Goal: Information Seeking & Learning: Learn about a topic

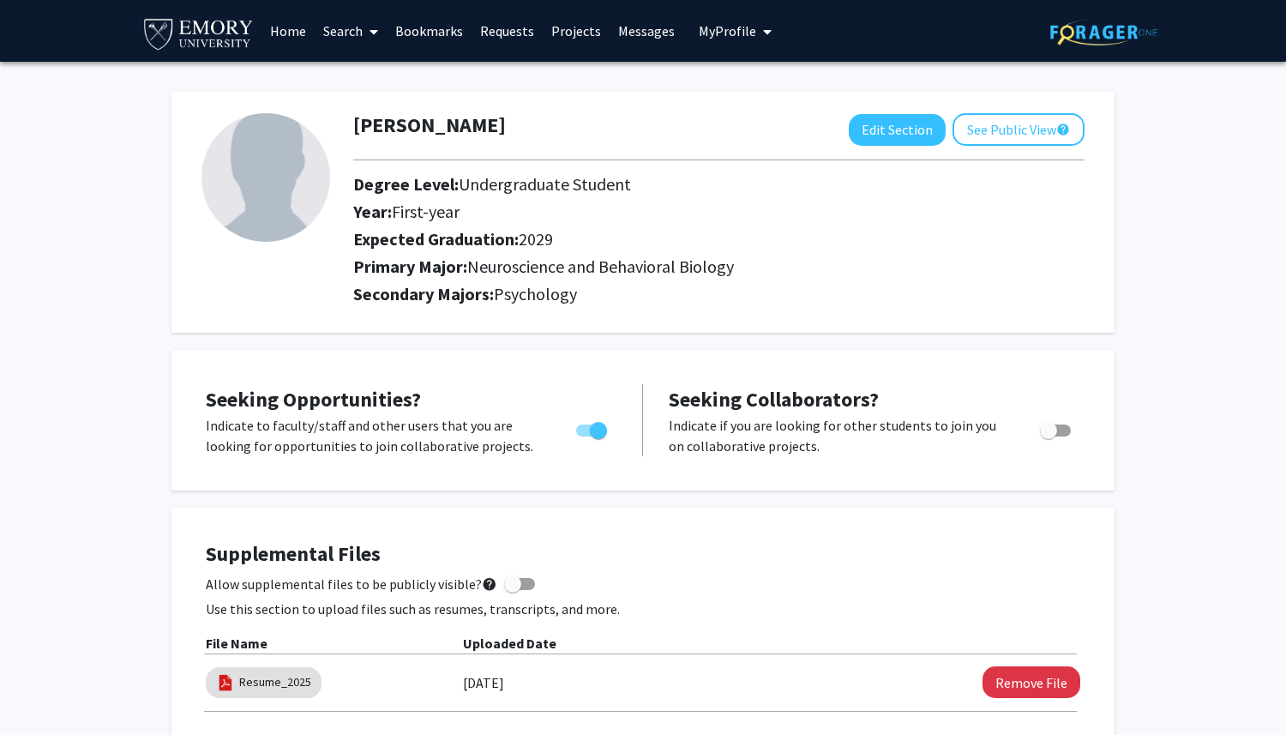
click at [350, 28] on link "Search" at bounding box center [351, 31] width 72 height 60
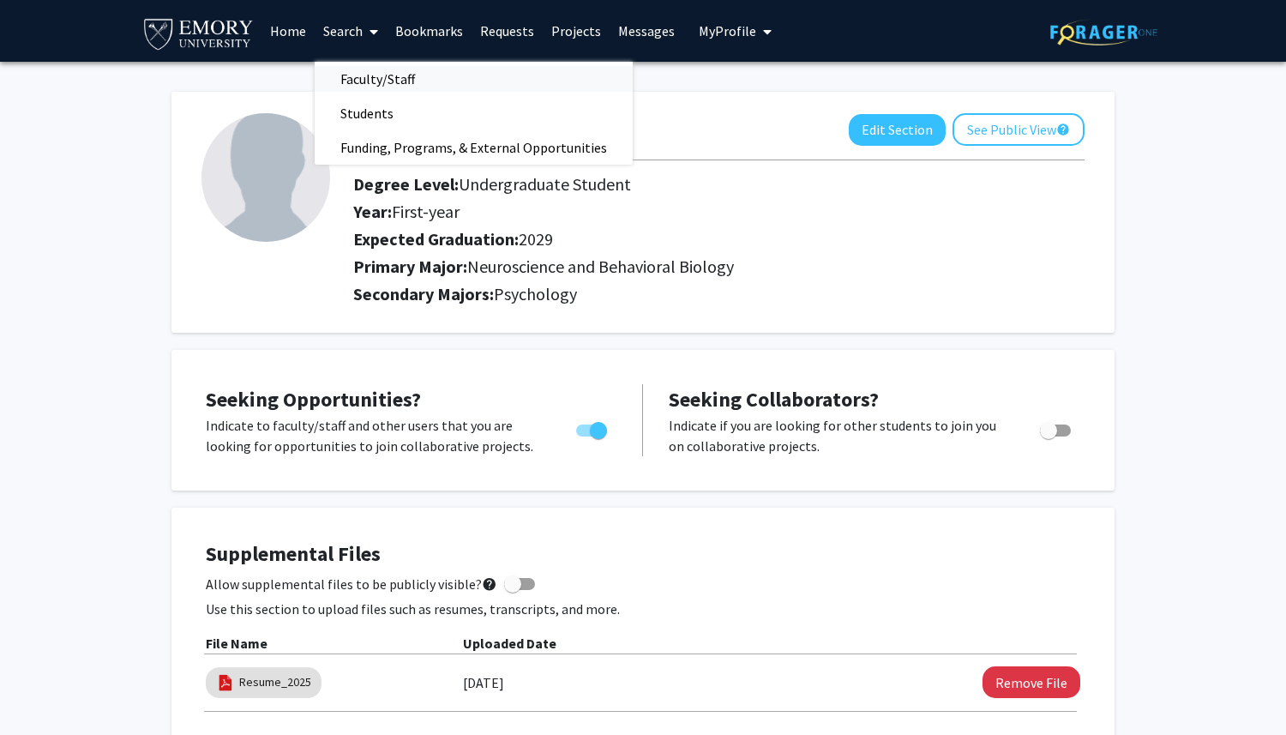
click at [359, 83] on span "Faculty/Staff" at bounding box center [378, 79] width 126 height 34
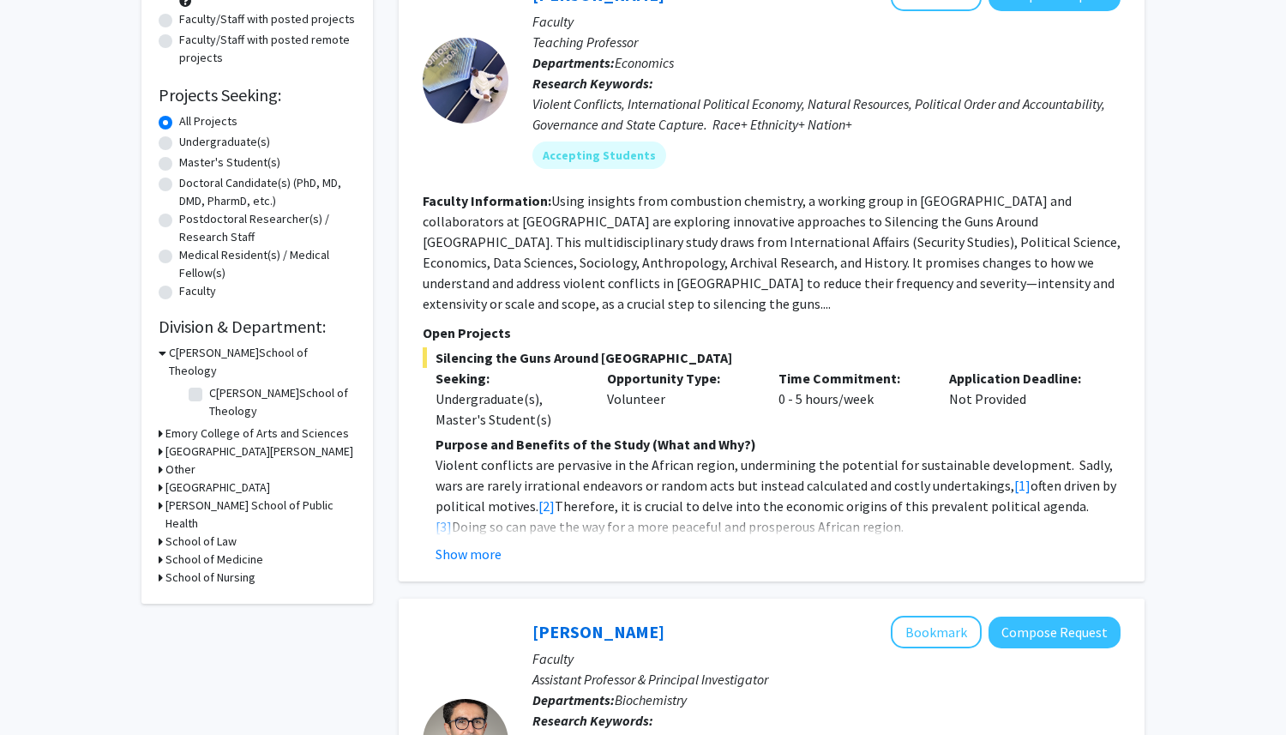
scroll to position [214, 0]
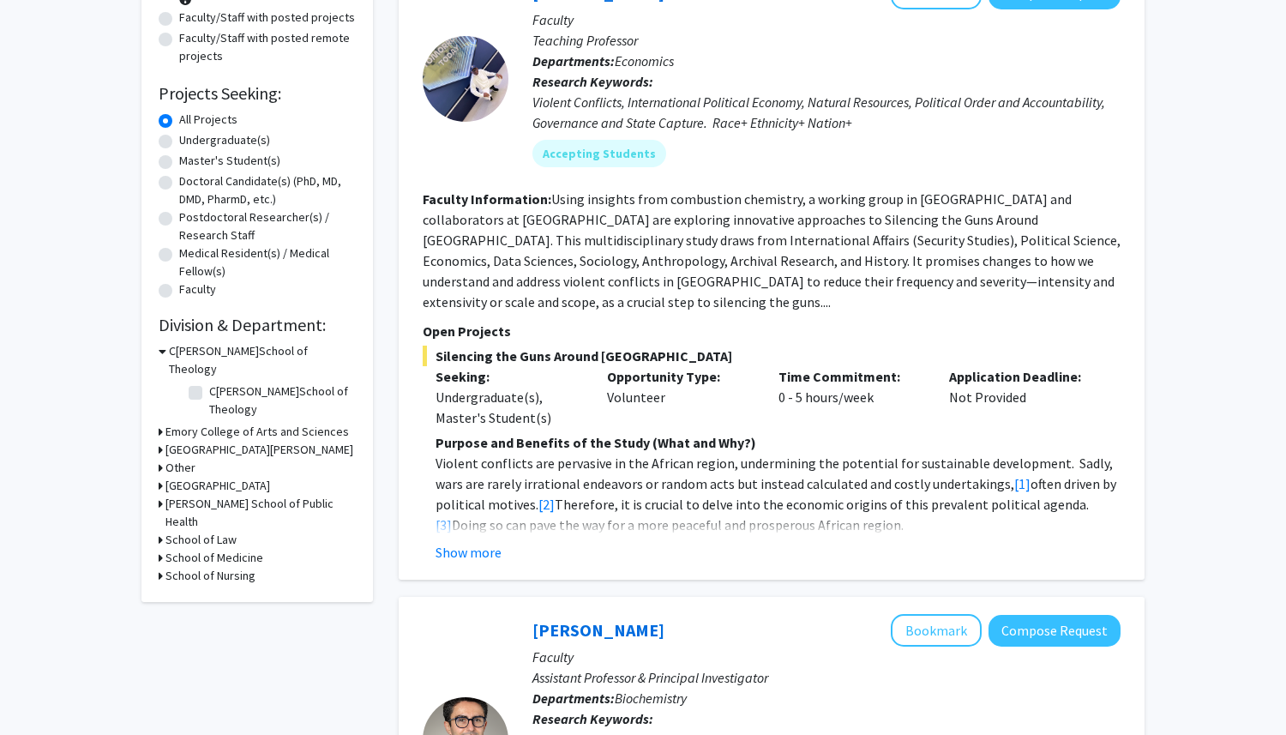
click at [196, 495] on h3 "[PERSON_NAME] School of Public Health" at bounding box center [261, 513] width 190 height 36
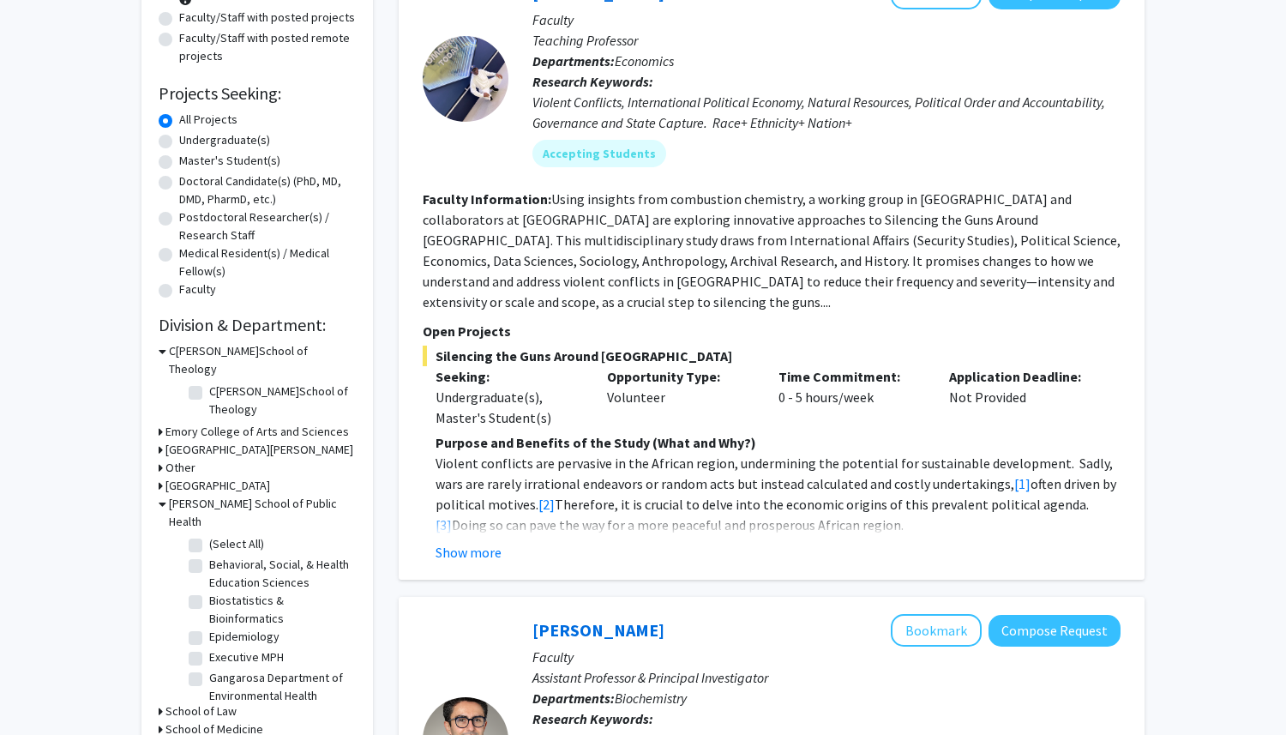
click at [196, 495] on h3 "[PERSON_NAME] School of Public Health" at bounding box center [262, 513] width 187 height 36
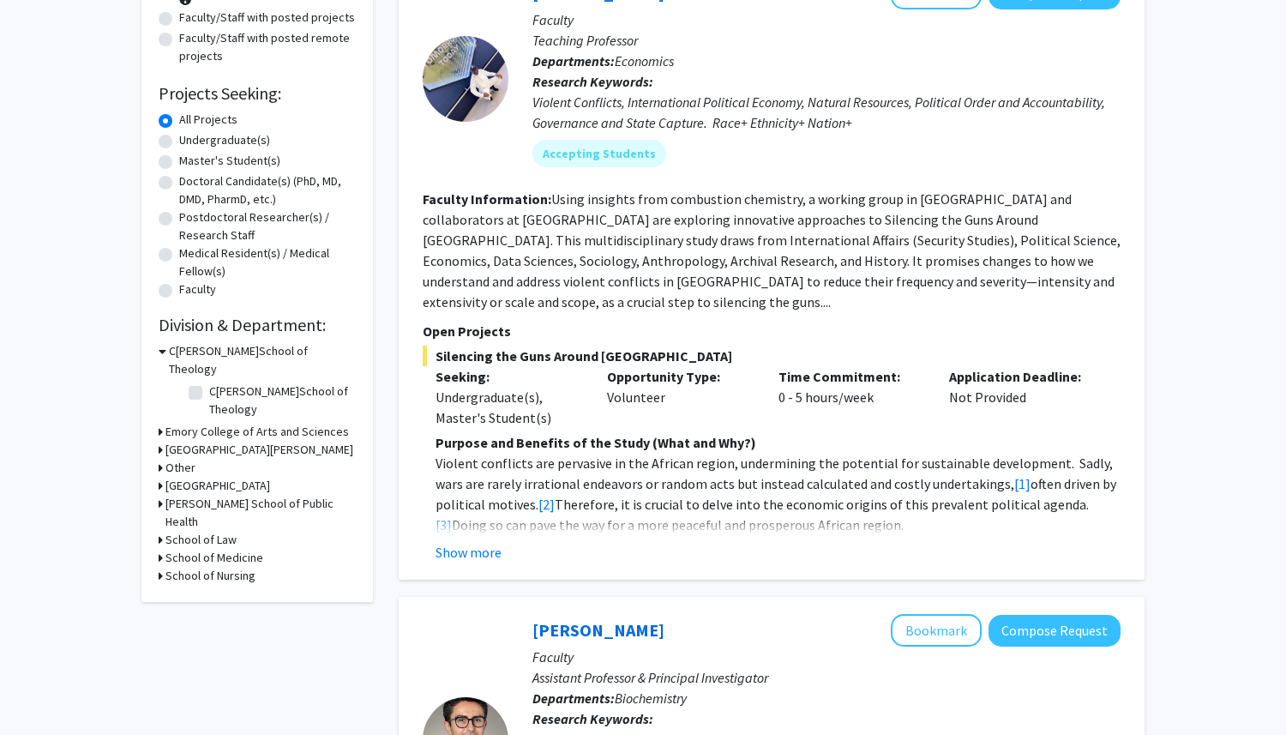
click at [170, 459] on h3 "Other" at bounding box center [181, 468] width 30 height 18
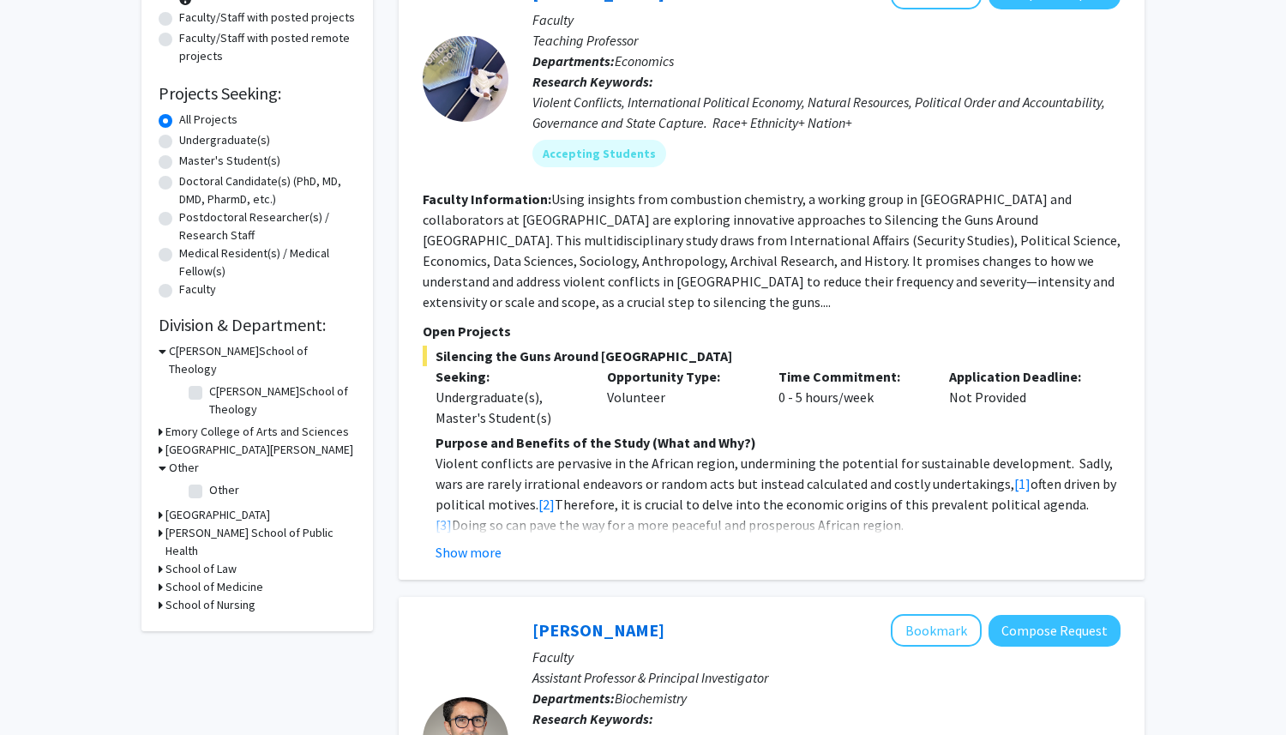
click at [169, 459] on h3 "Other" at bounding box center [184, 468] width 30 height 18
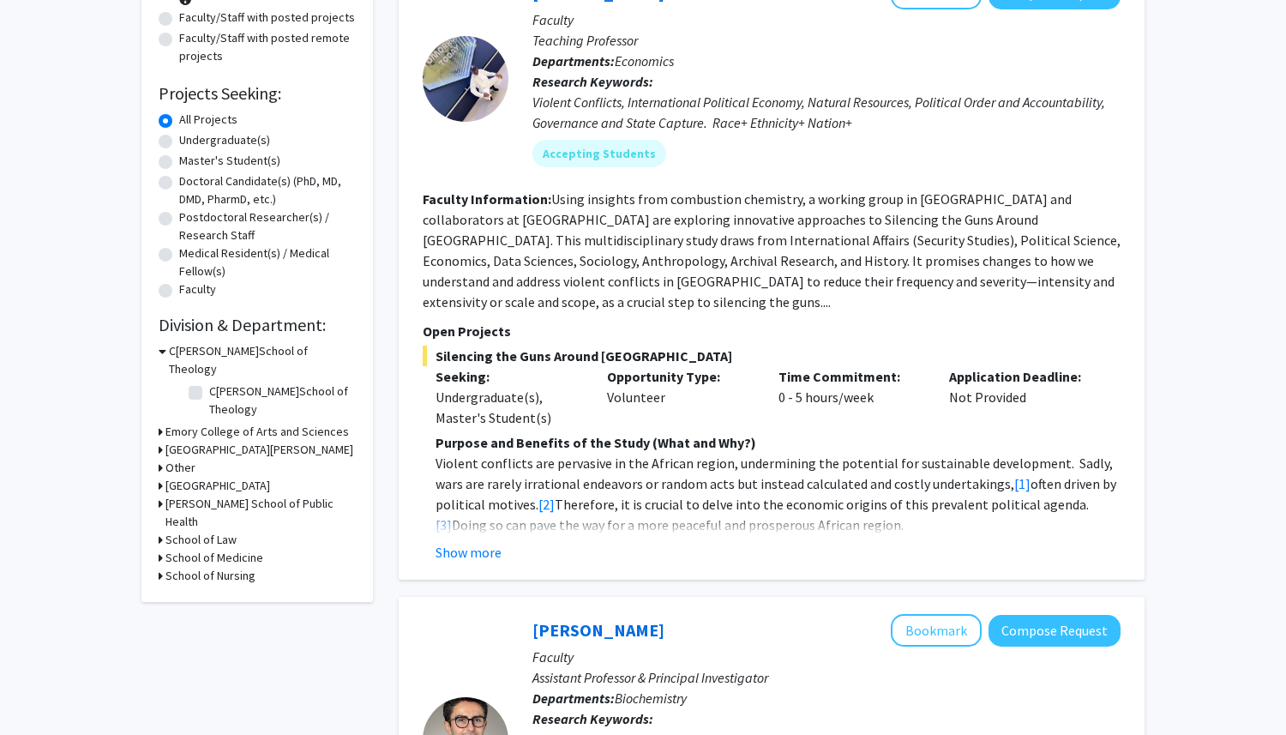
click at [178, 423] on h3 "Emory College of Arts and Sciences" at bounding box center [258, 432] width 184 height 18
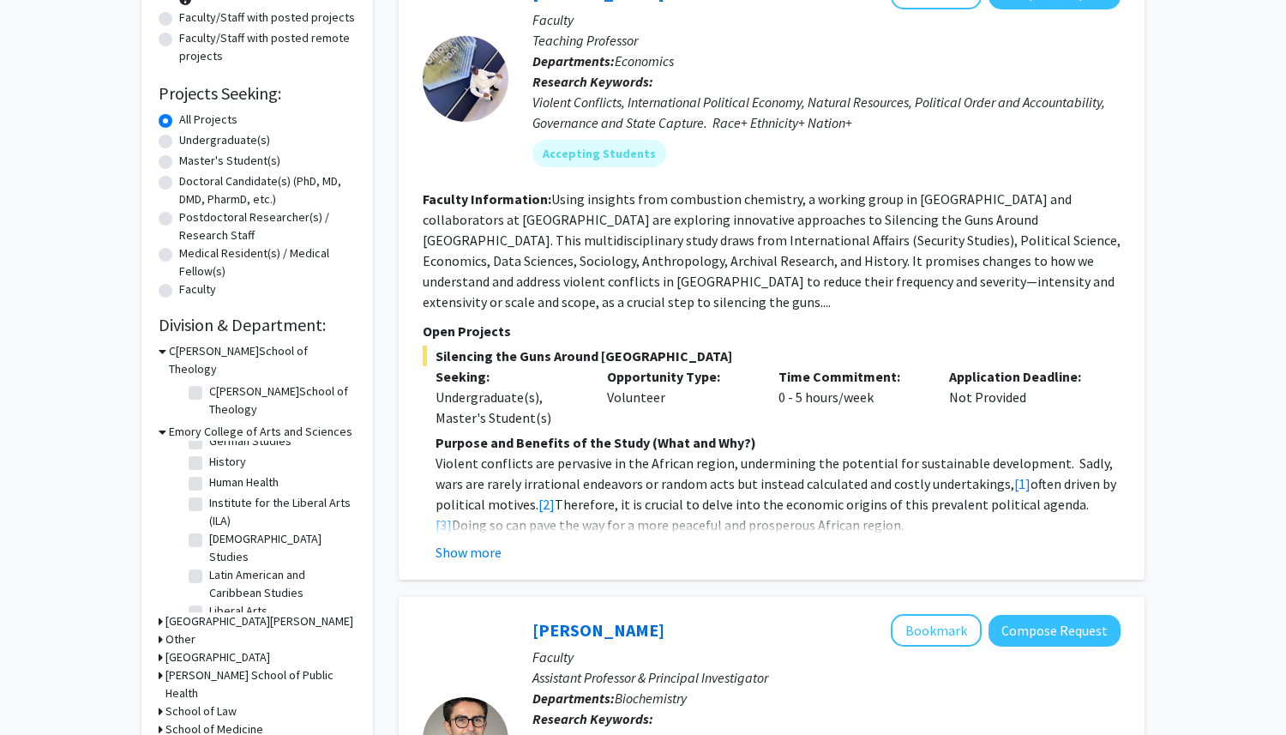
scroll to position [358, 0]
click at [209, 479] on label "Human Health" at bounding box center [243, 488] width 69 height 18
click at [209, 479] on input "Human Health" at bounding box center [214, 484] width 11 height 11
checkbox input "true"
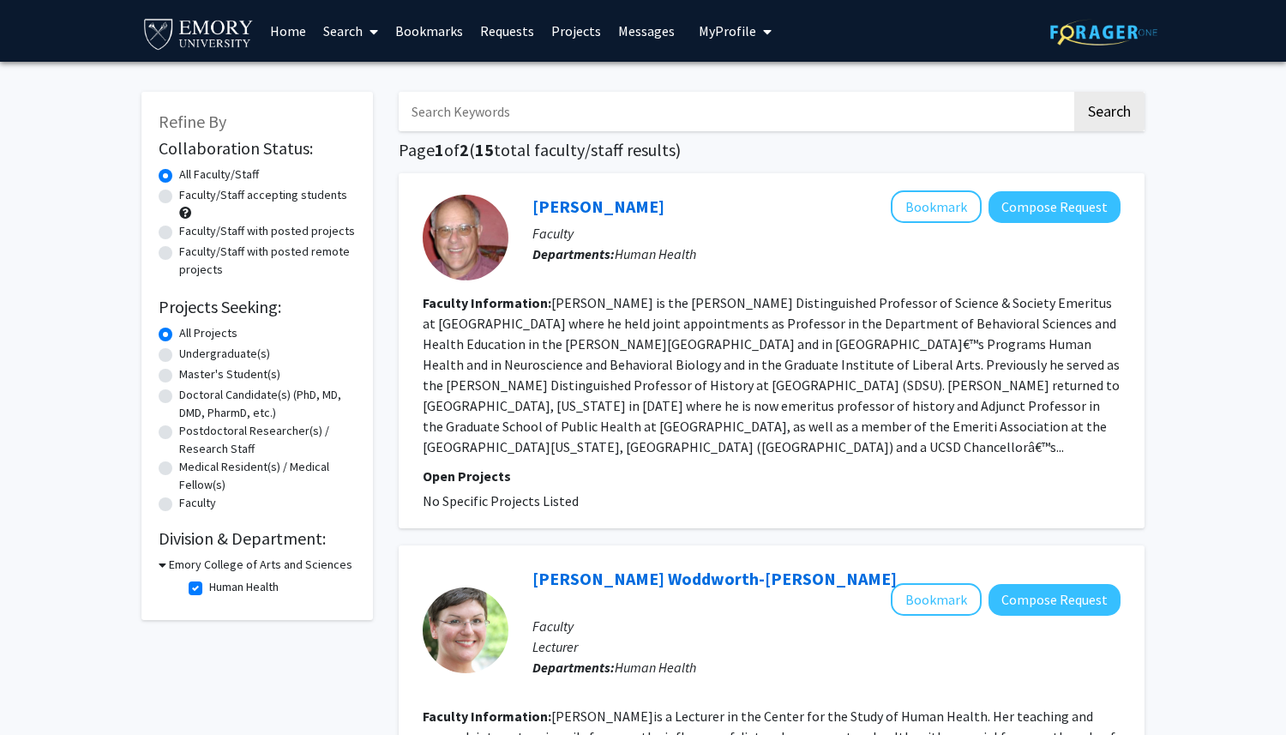
click at [438, 36] on link "Bookmarks" at bounding box center [429, 31] width 85 height 60
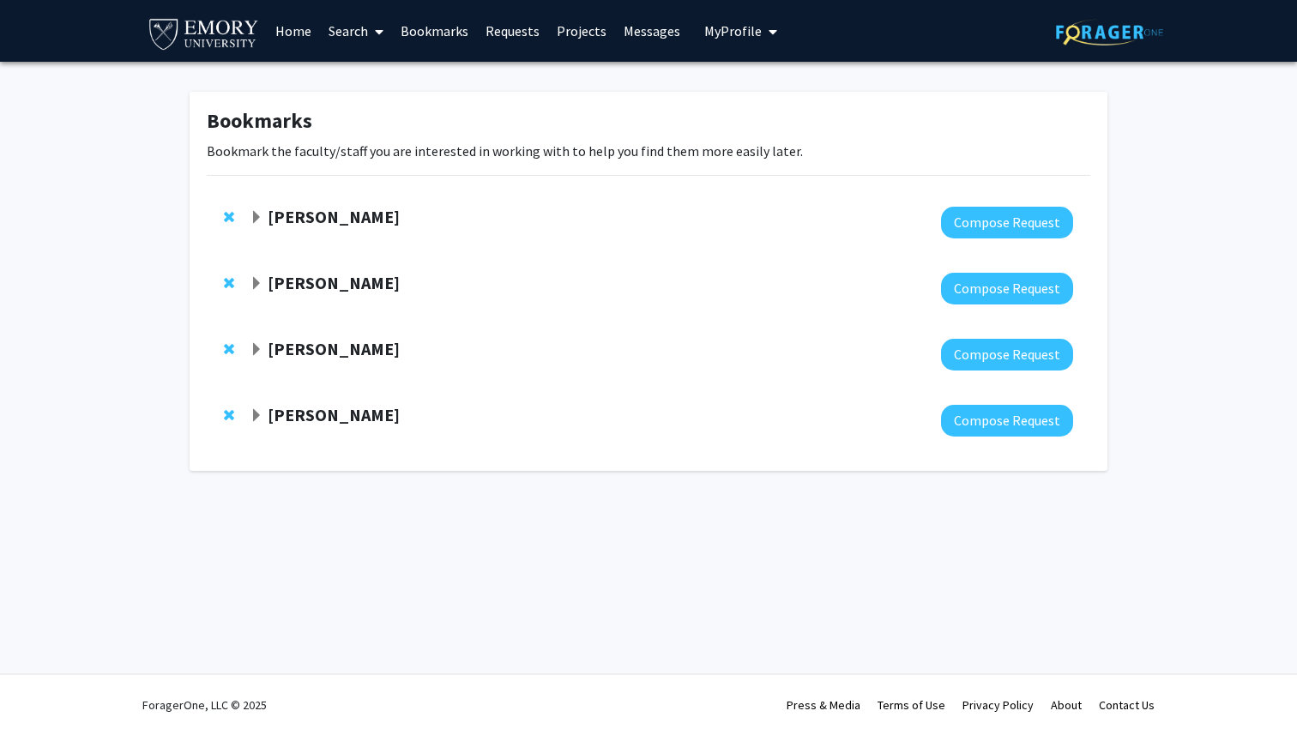
click at [251, 214] on span "Expand Matt Rowan Bookmark" at bounding box center [257, 218] width 14 height 14
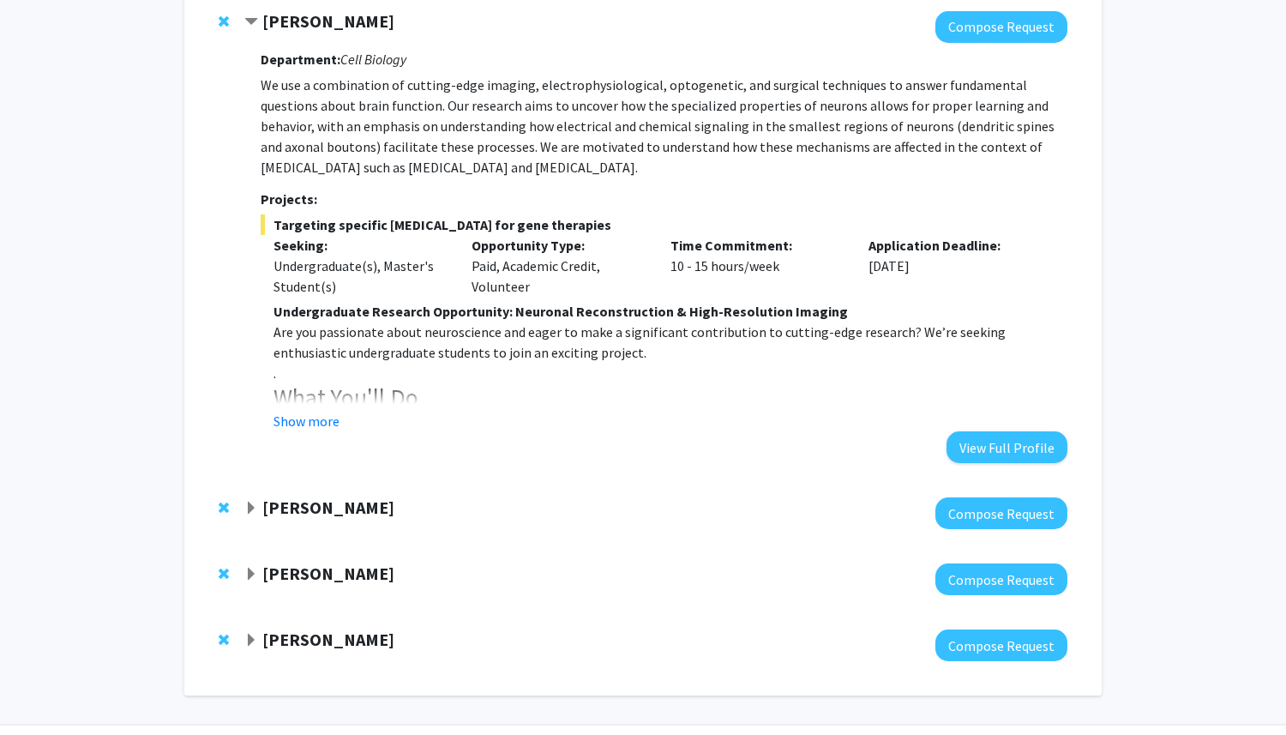
scroll to position [201, 0]
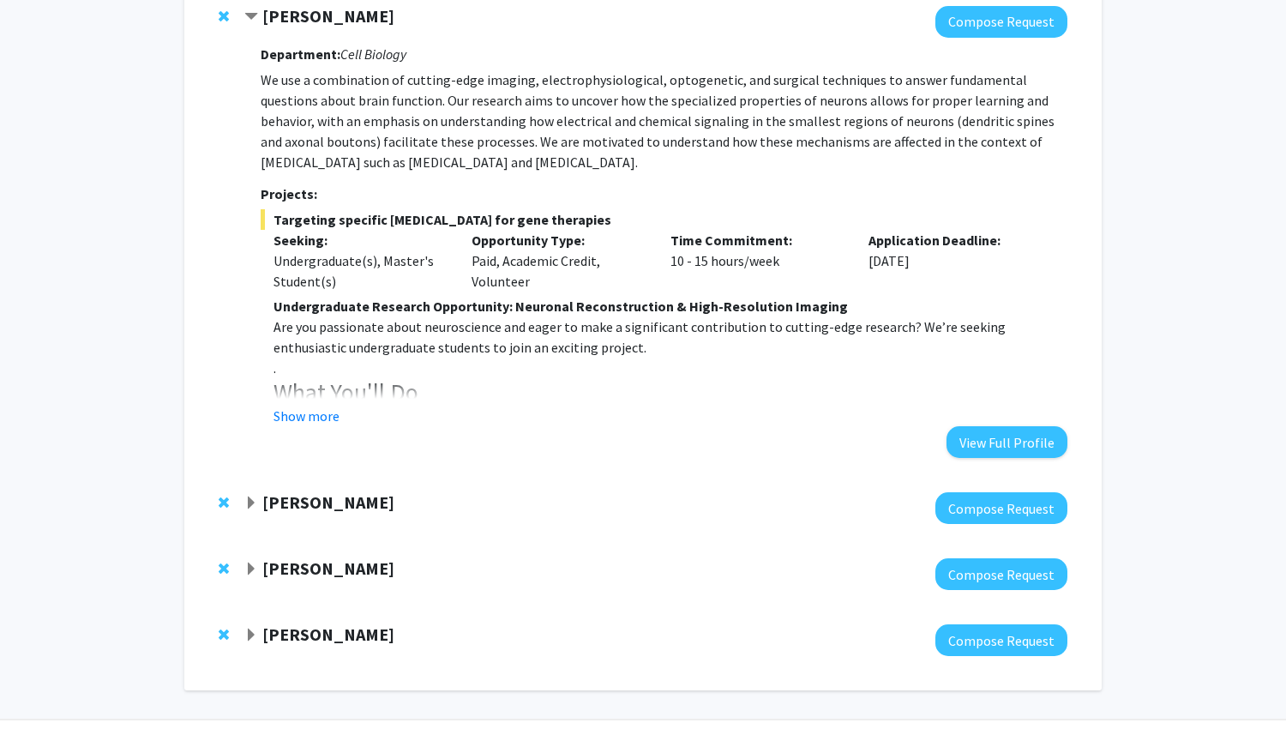
click at [244, 505] on span "Expand Michael Treadway Bookmark" at bounding box center [251, 504] width 14 height 14
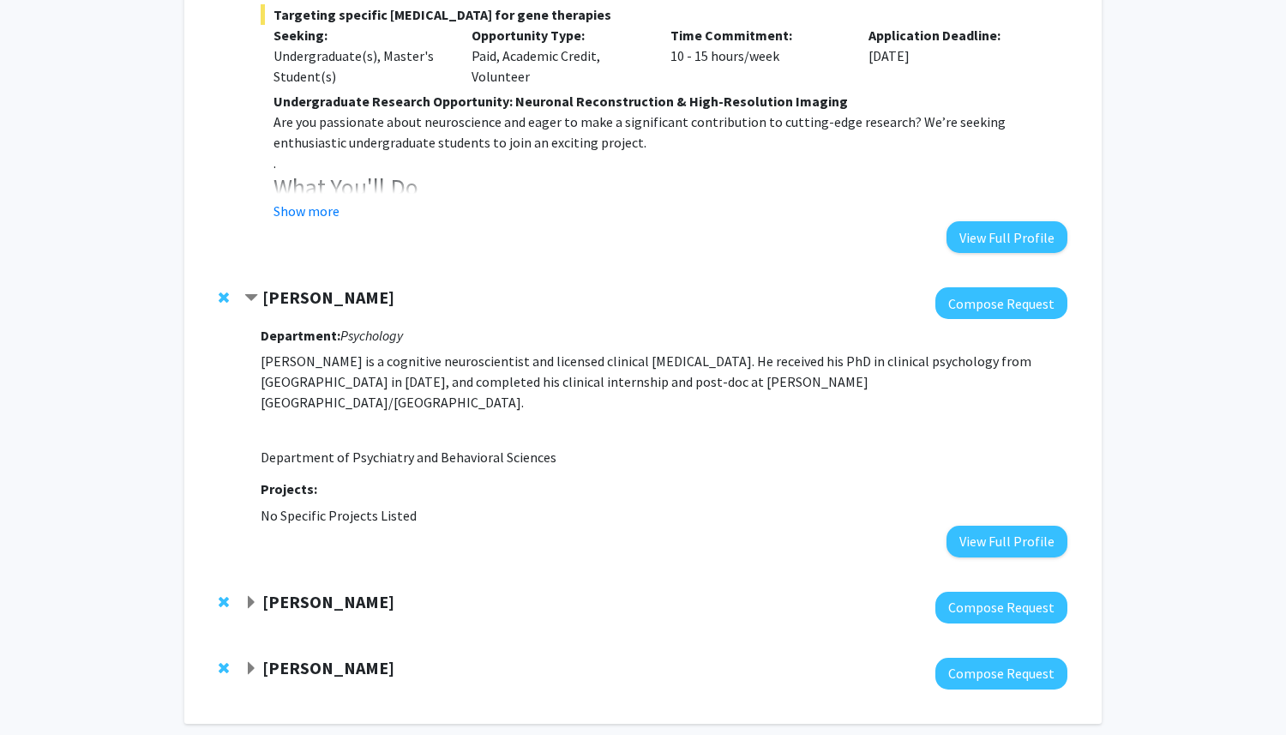
scroll to position [410, 0]
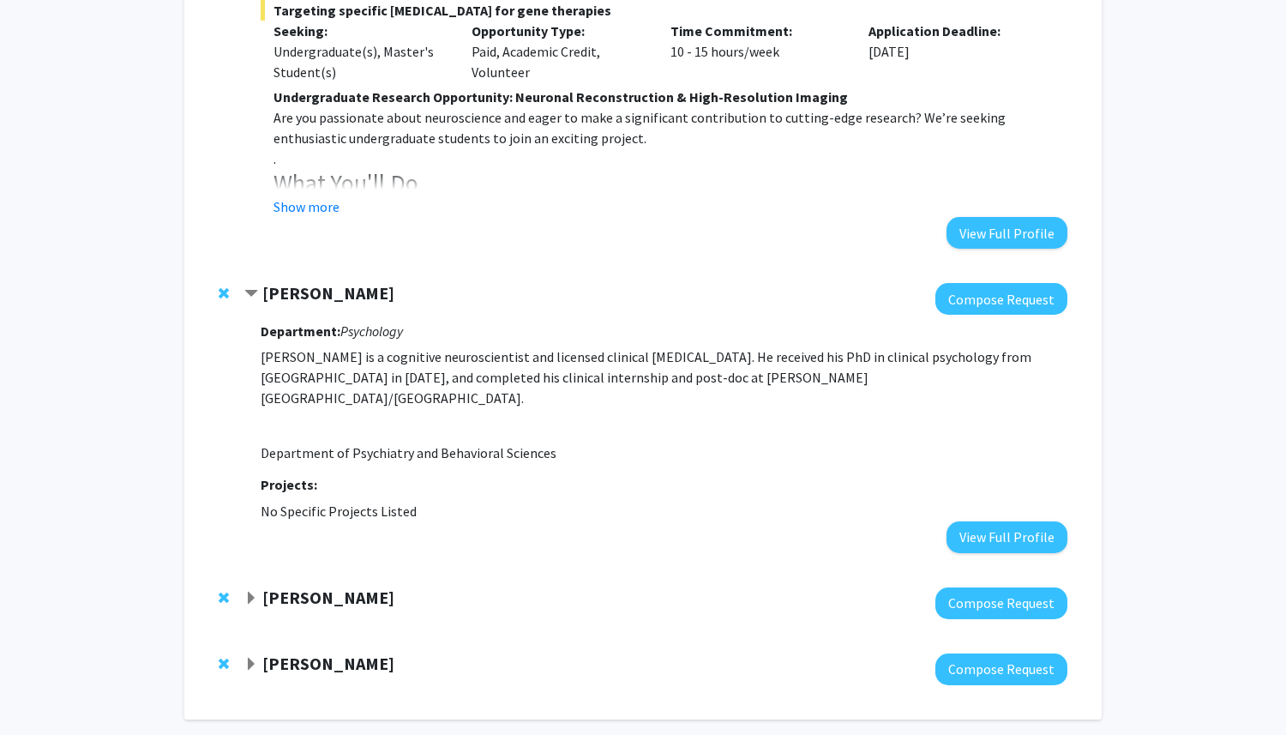
click at [245, 592] on span "Expand Lynne Nygaard Bookmark" at bounding box center [251, 599] width 14 height 14
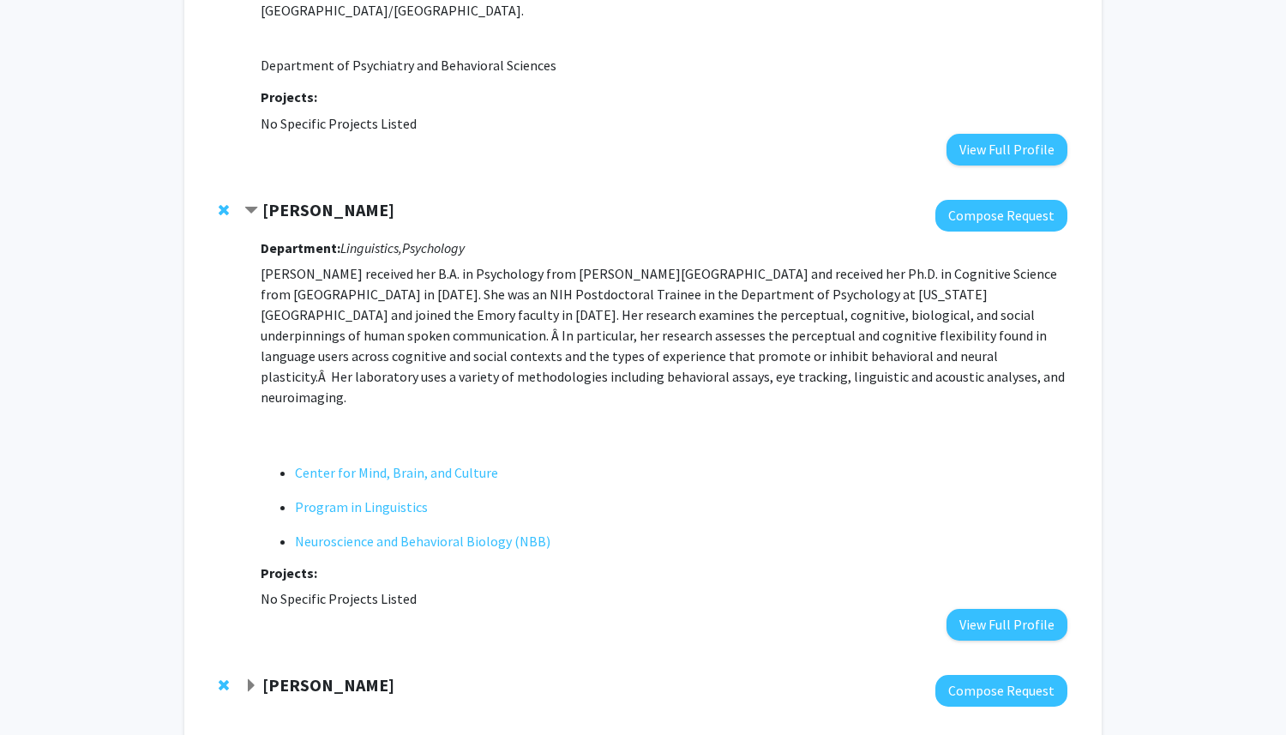
click at [252, 636] on span "Expand Hillary Rodman Bookmark" at bounding box center [251, 686] width 14 height 14
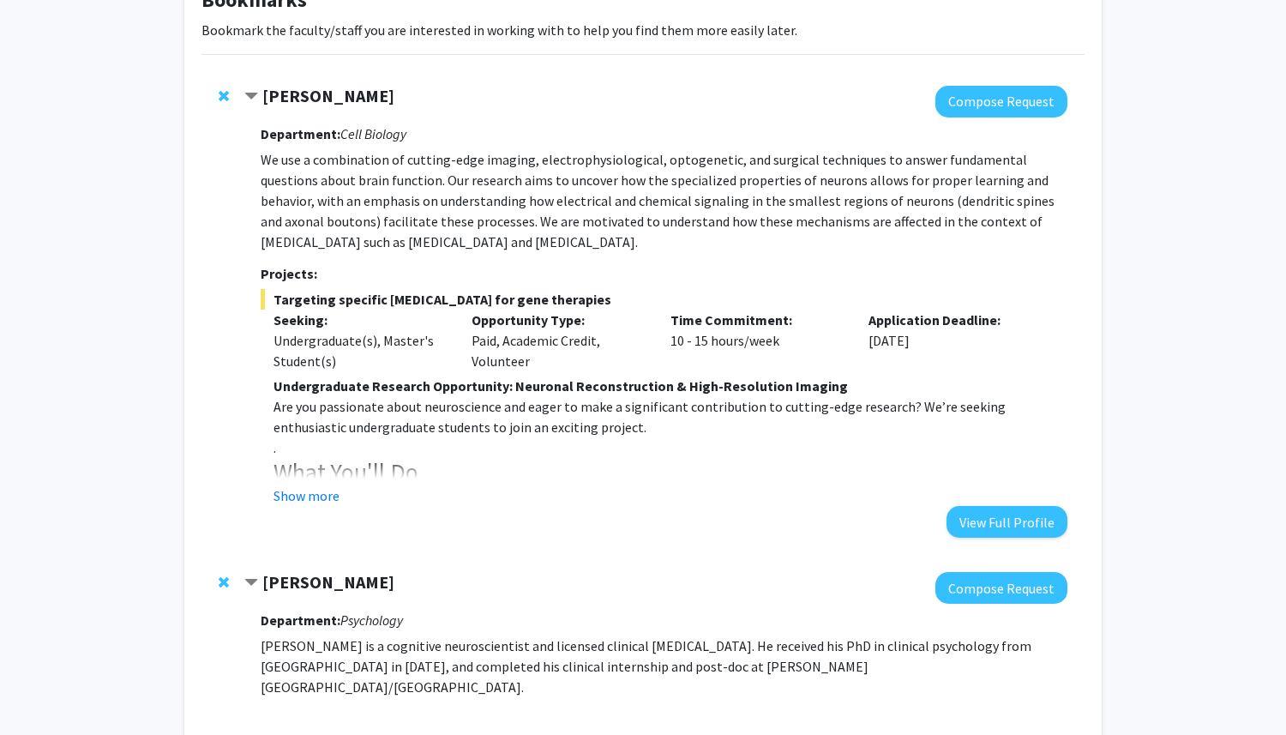
scroll to position [0, 0]
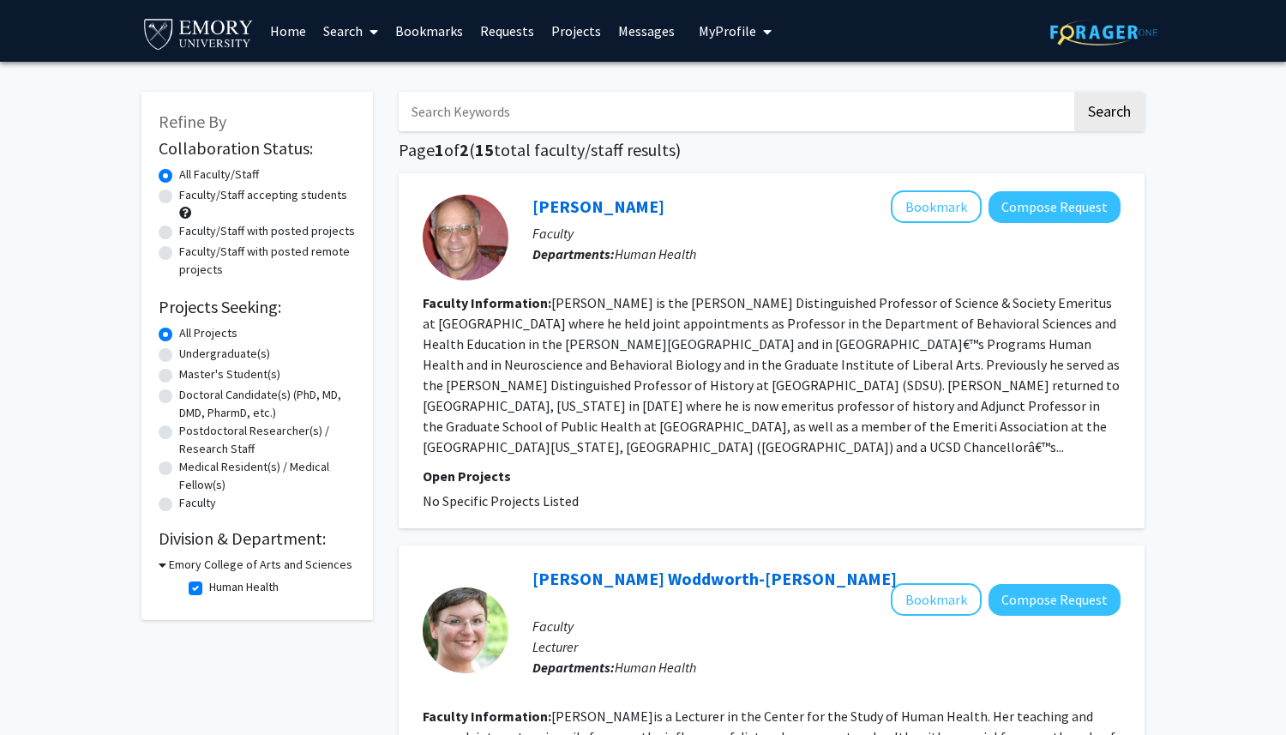
click at [209, 589] on label "Human Health" at bounding box center [243, 587] width 69 height 18
click at [209, 589] on input "Human Health" at bounding box center [214, 583] width 11 height 11
checkbox input "false"
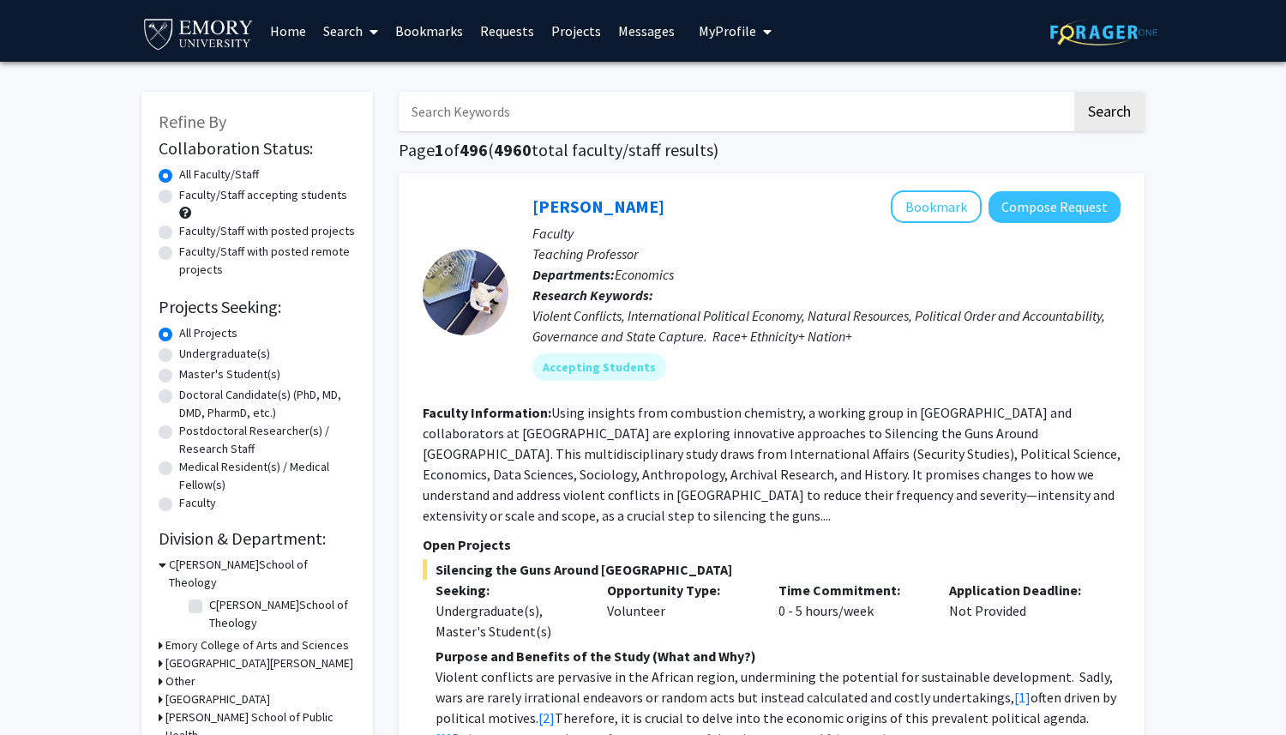
click at [184, 200] on label "Faculty/Staff accepting students" at bounding box center [263, 195] width 168 height 18
click at [184, 197] on input "Faculty/Staff accepting students" at bounding box center [184, 191] width 11 height 11
radio input "true"
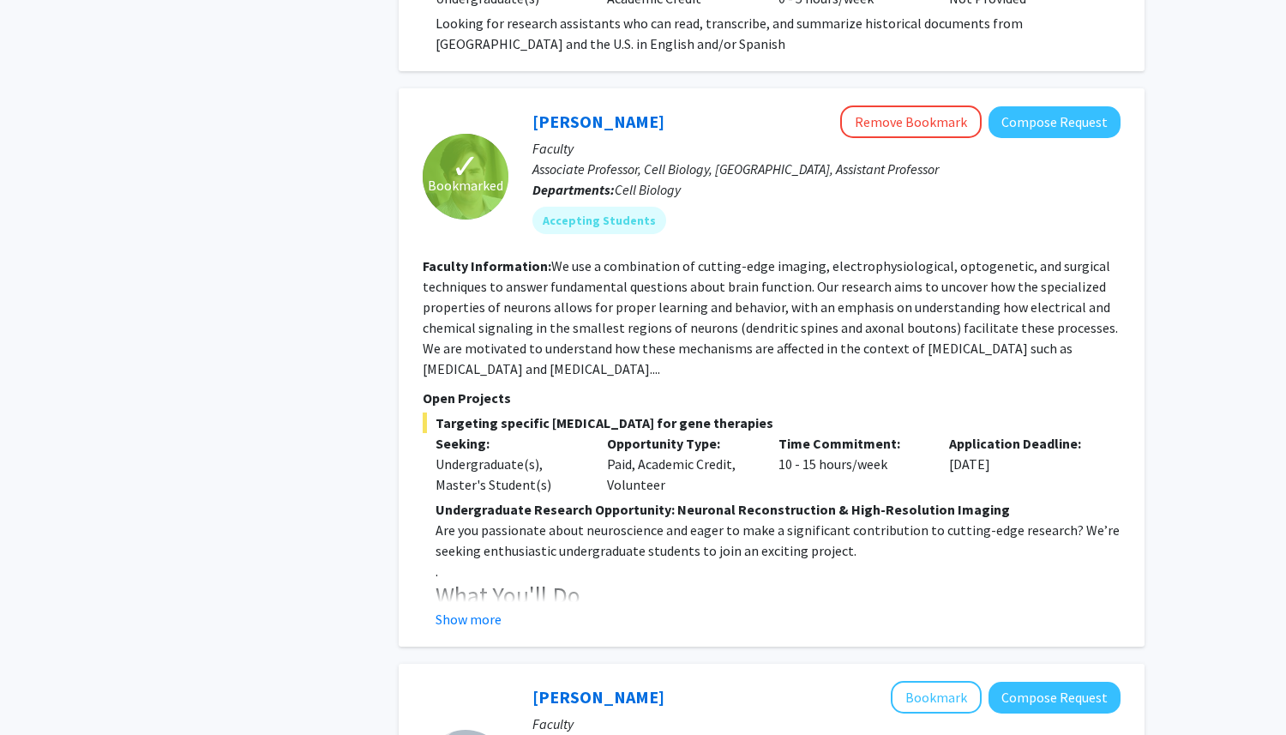
scroll to position [1833, 0]
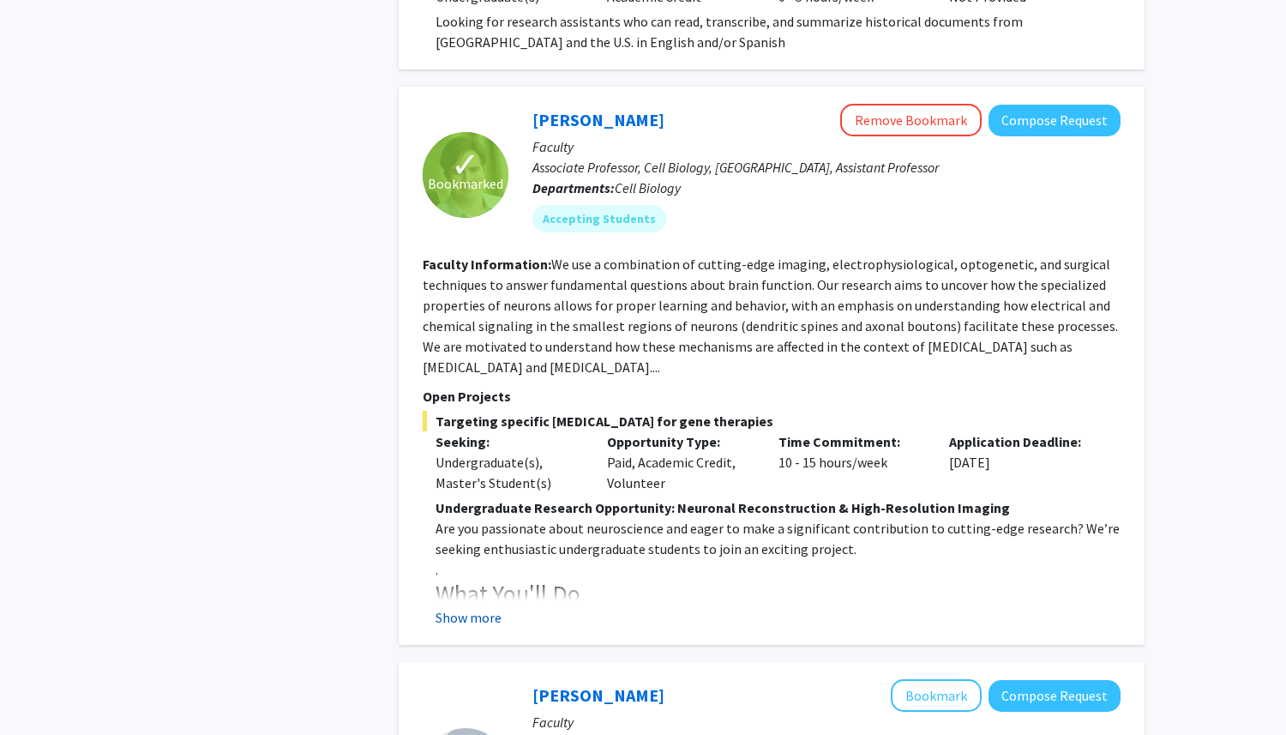
click at [494, 607] on button "Show more" at bounding box center [469, 617] width 66 height 21
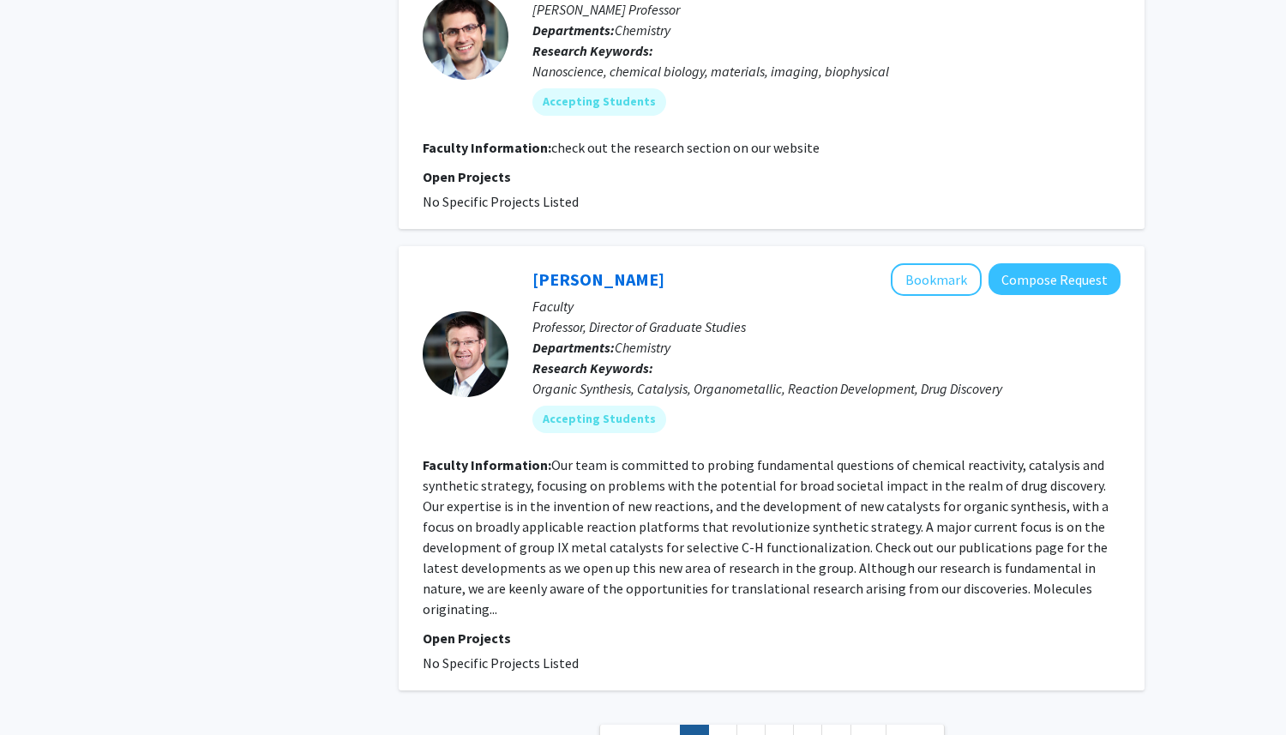
scroll to position [5343, 0]
click at [722, 636] on link "2" at bounding box center [722, 741] width 29 height 30
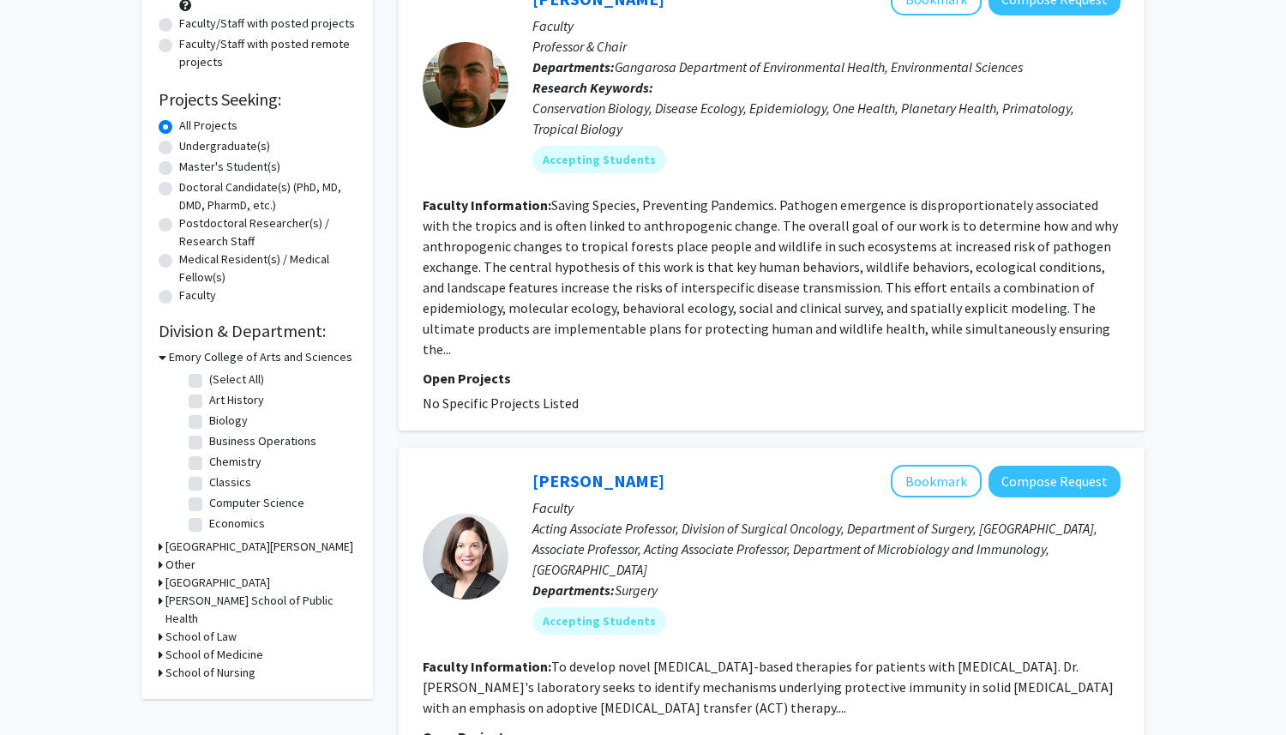
scroll to position [221, 0]
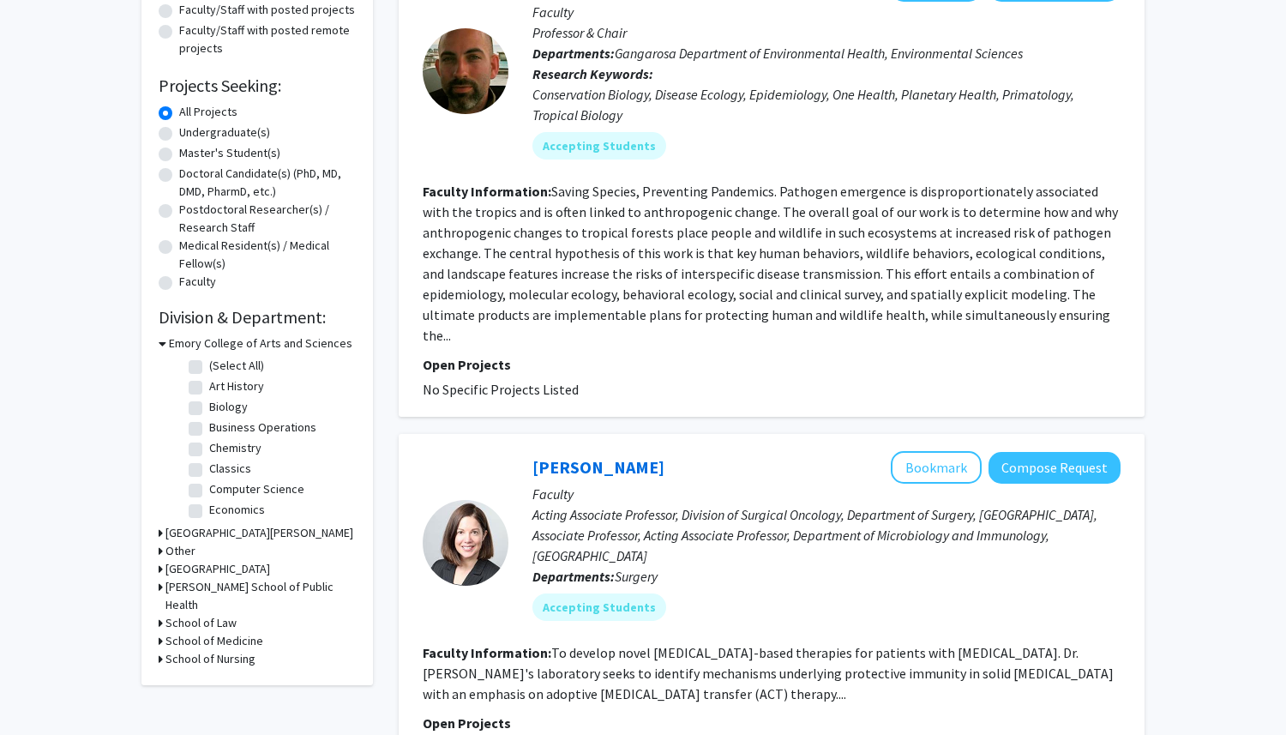
click at [960, 291] on fg-read-more "Saving Species, Preventing Pandemics. Pathogen emergence is disproportionately …" at bounding box center [770, 263] width 695 height 161
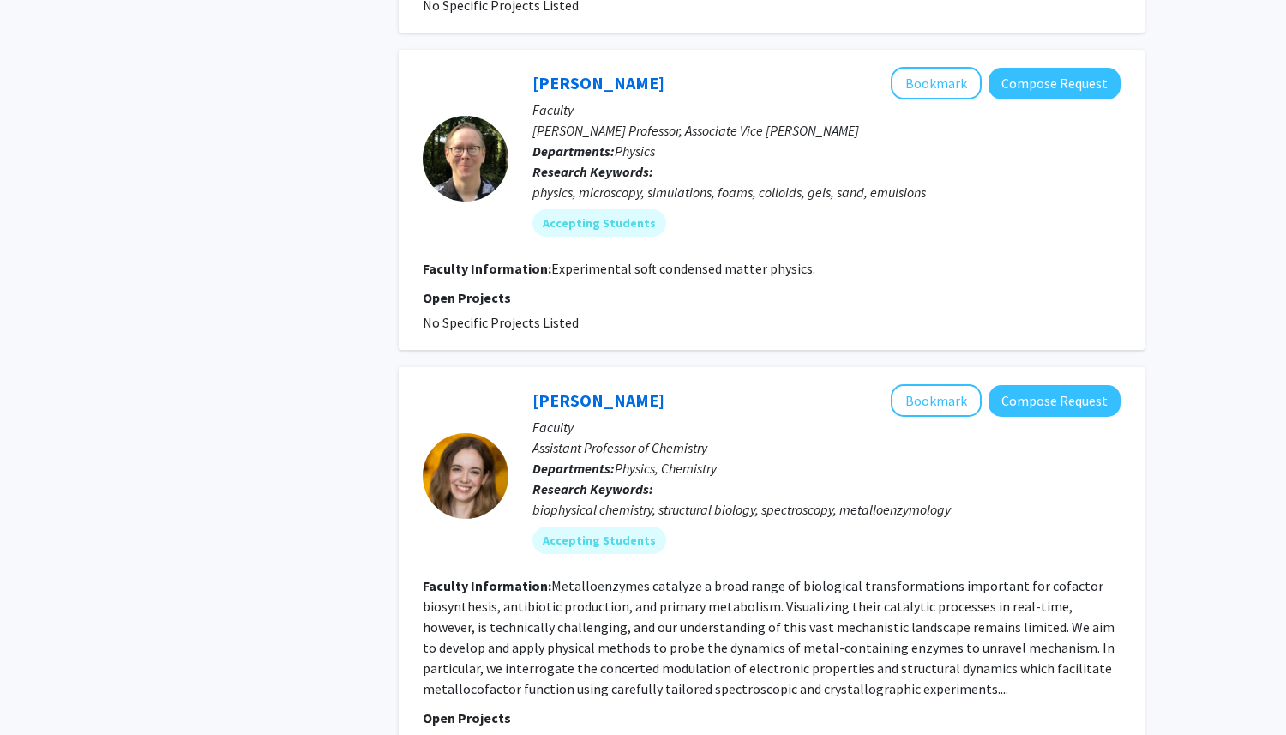
scroll to position [3607, 0]
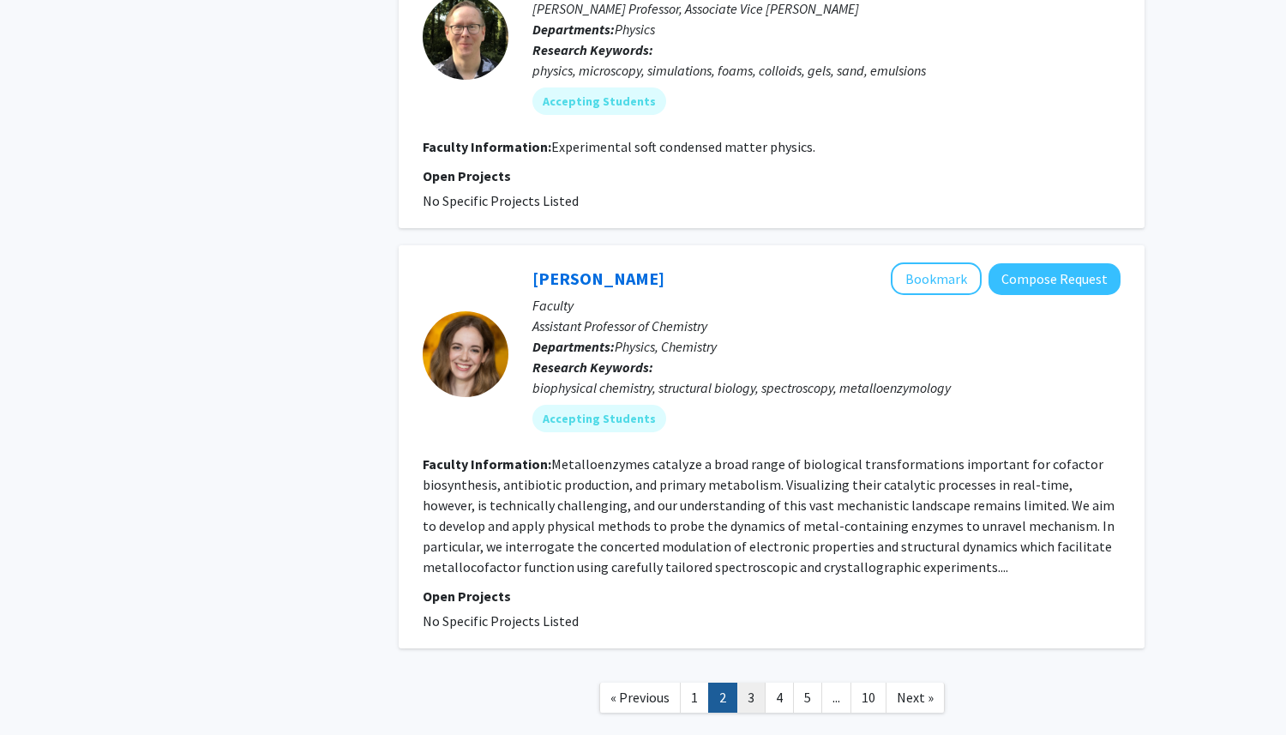
click at [748, 636] on link "3" at bounding box center [751, 698] width 29 height 30
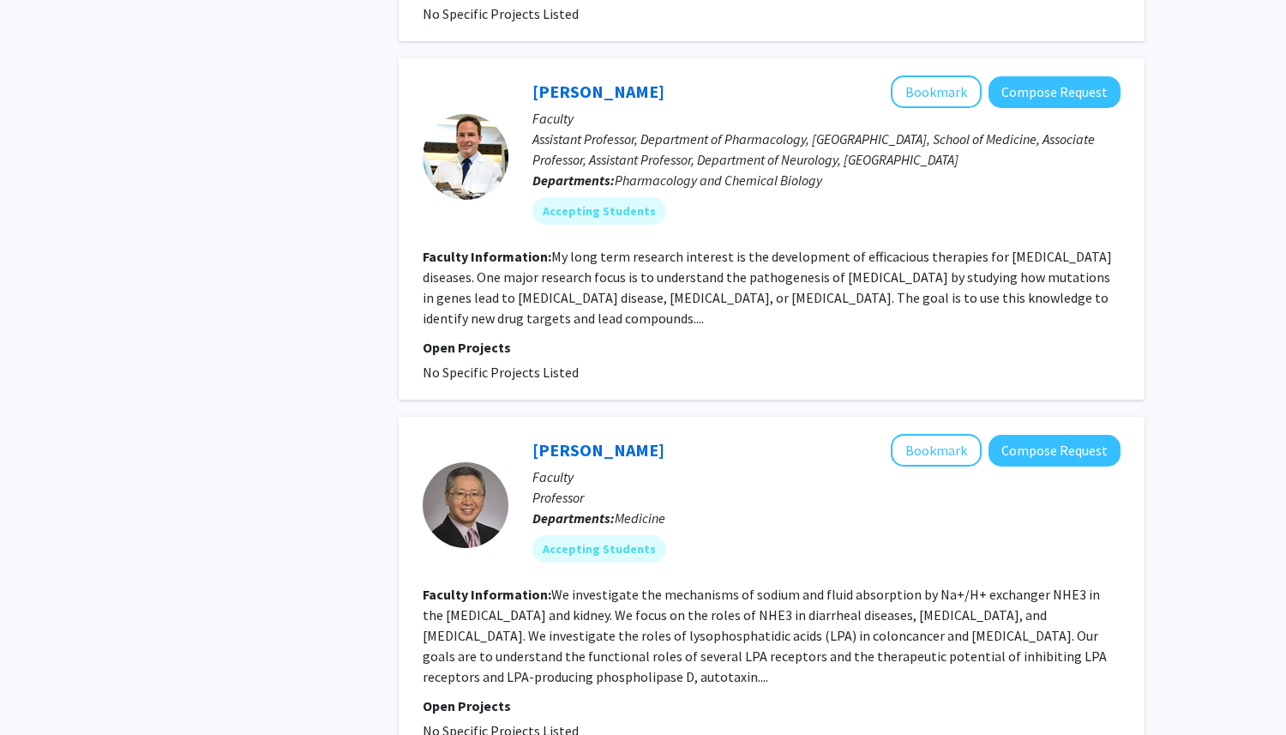
scroll to position [3566, 0]
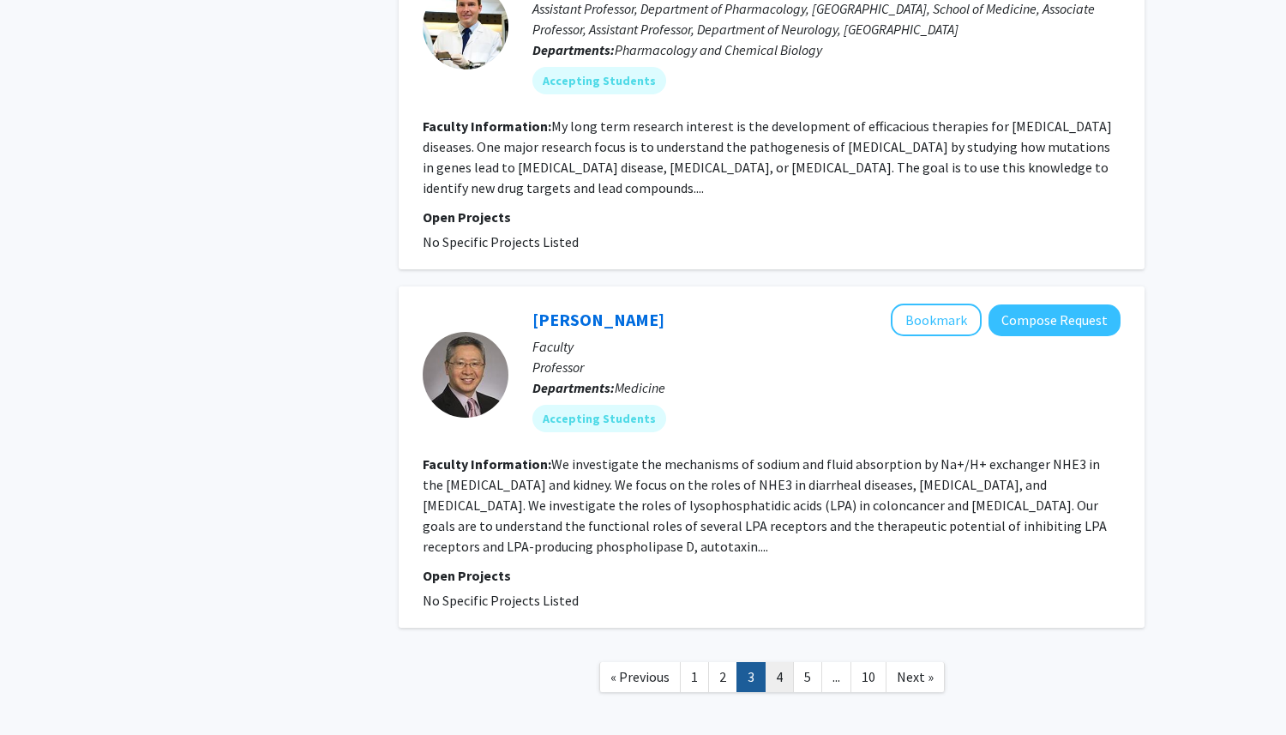
click at [771, 636] on link "4" at bounding box center [779, 677] width 29 height 30
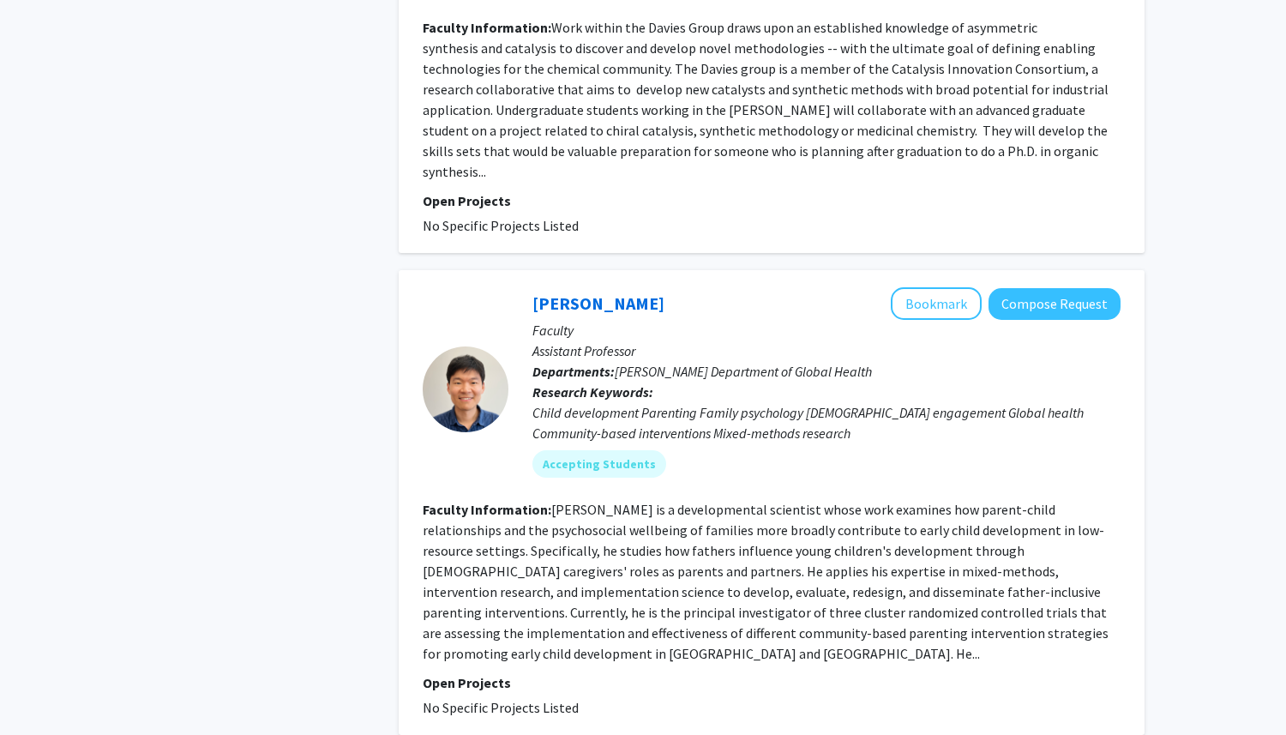
scroll to position [2653, 0]
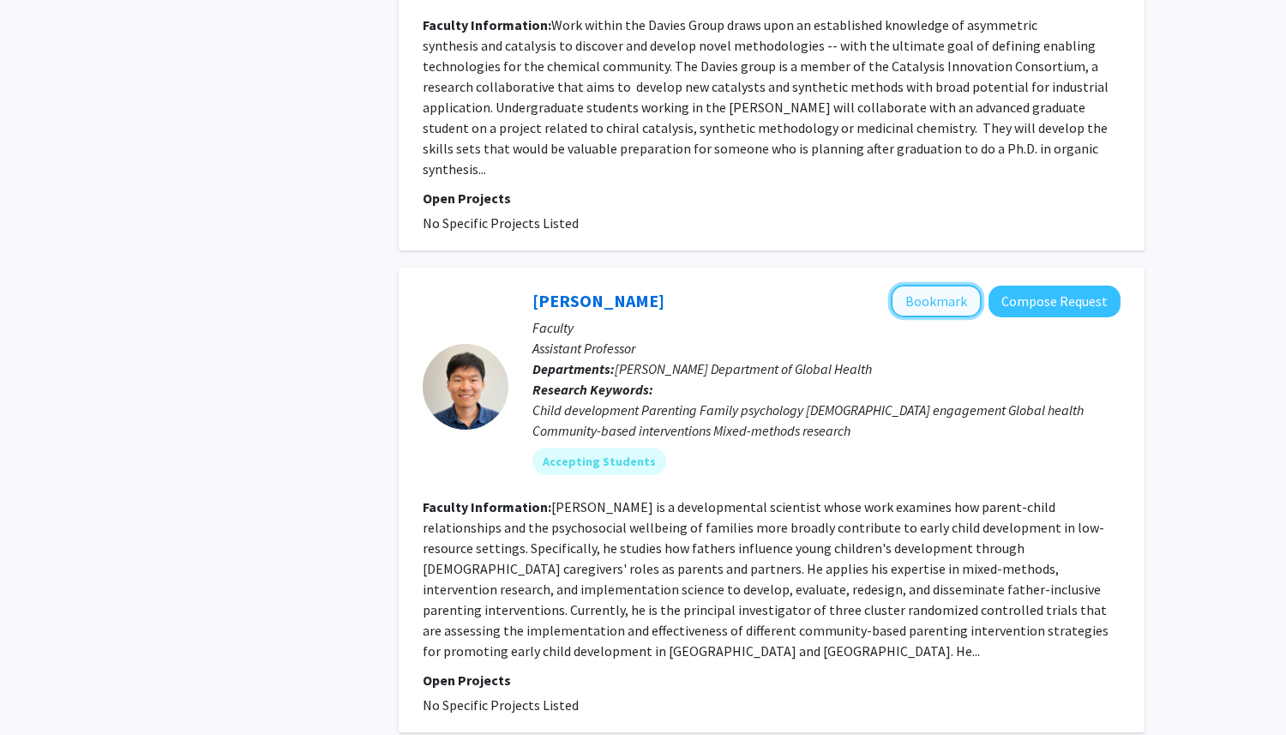
click at [951, 285] on button "Bookmark" at bounding box center [936, 301] width 91 height 33
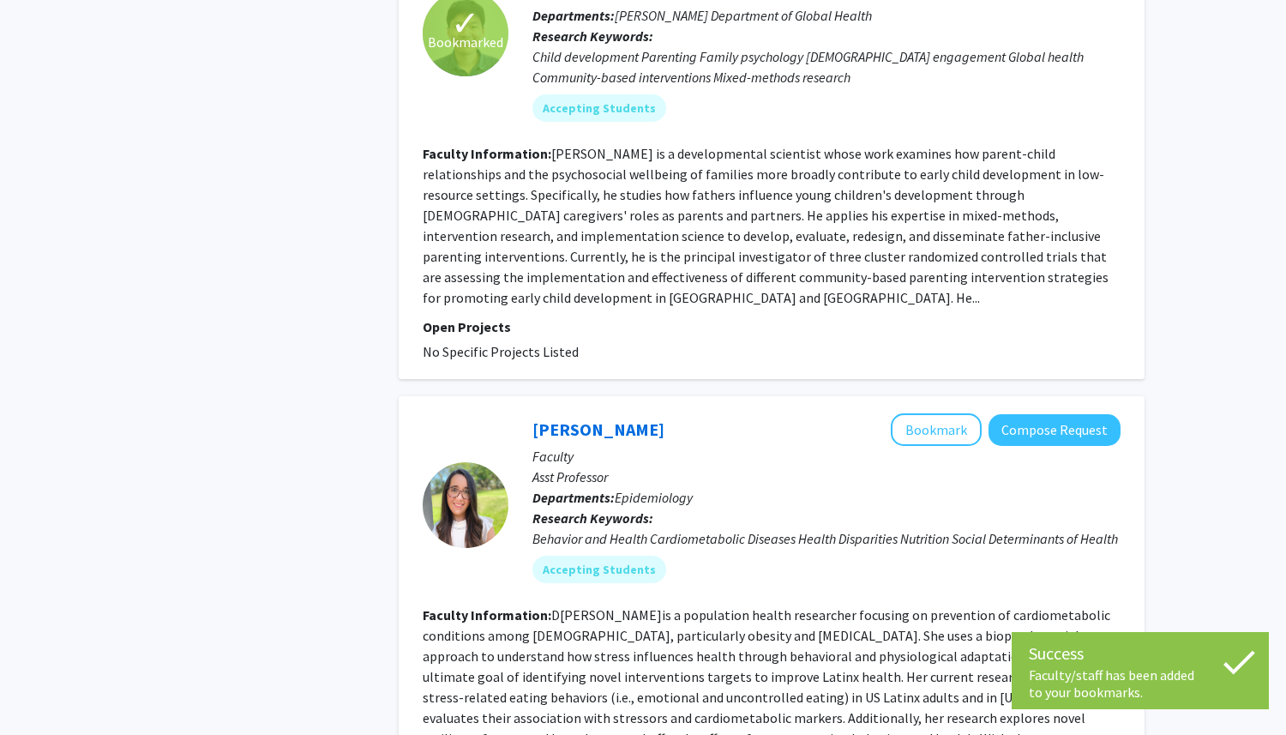
scroll to position [3009, 0]
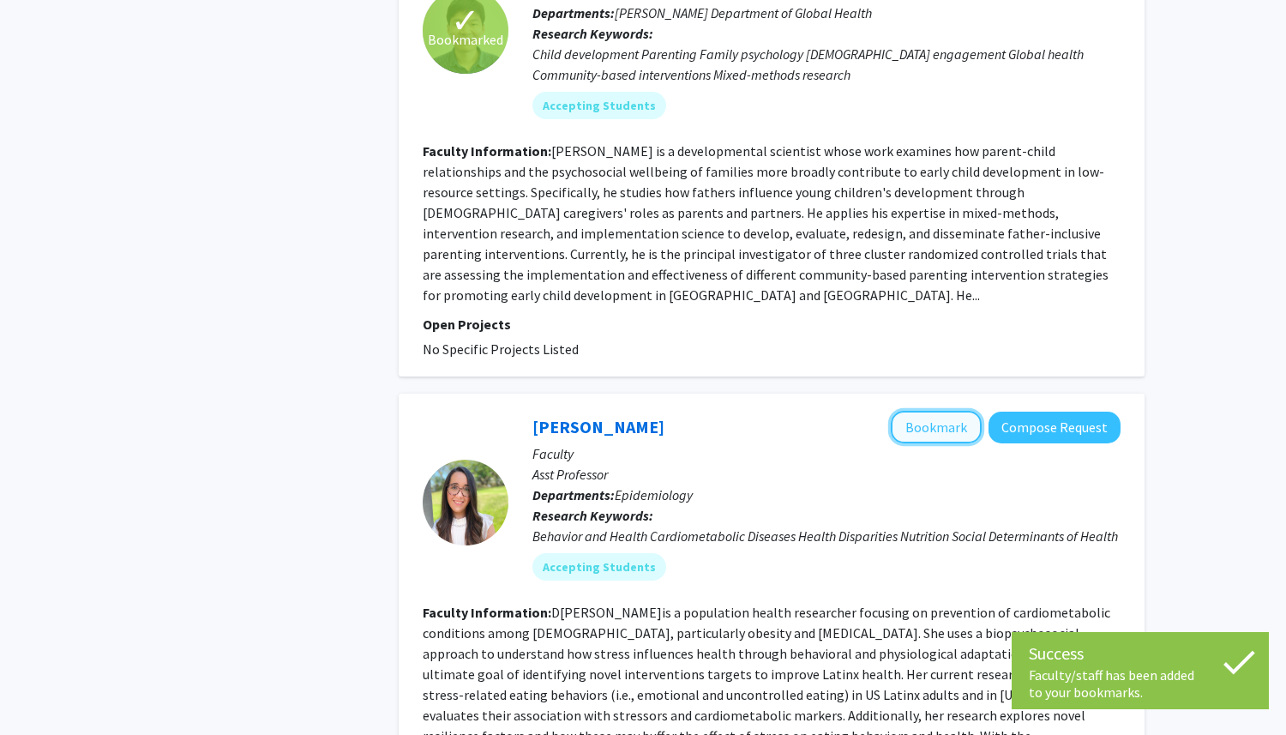
click at [938, 411] on button "Bookmark" at bounding box center [936, 427] width 91 height 33
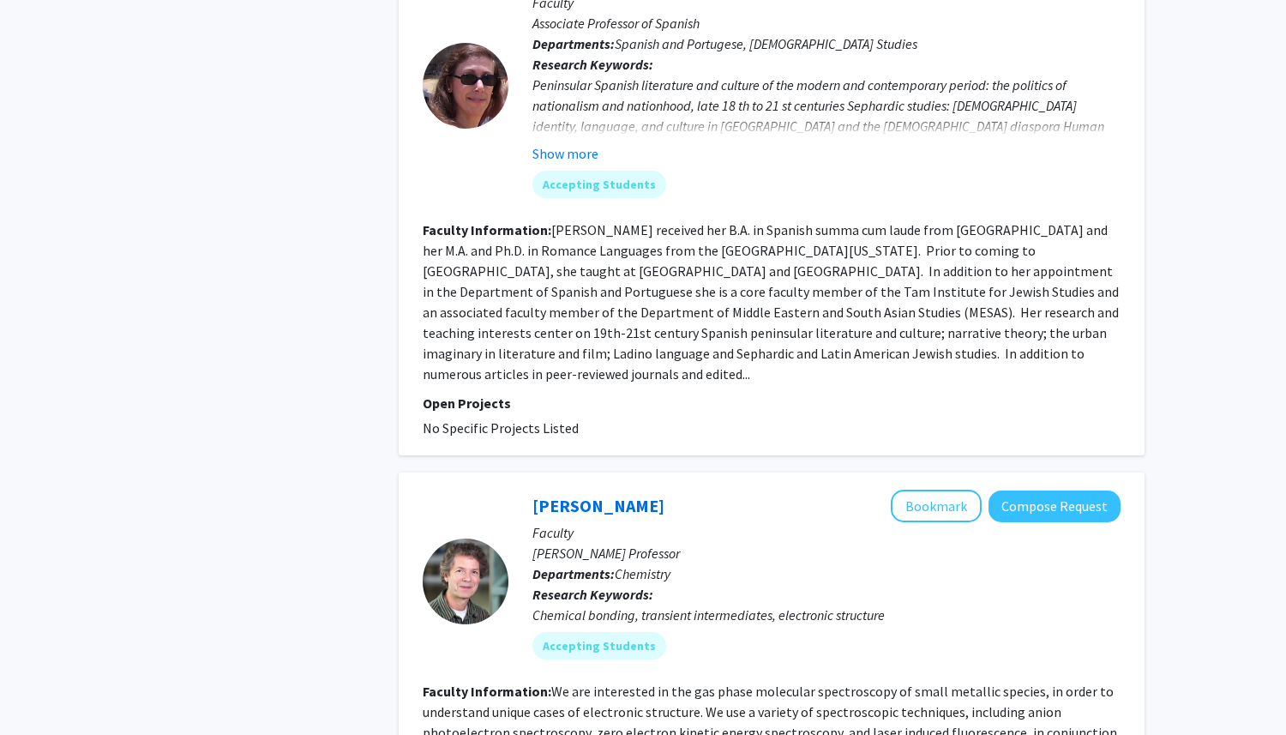
scroll to position [3974, 0]
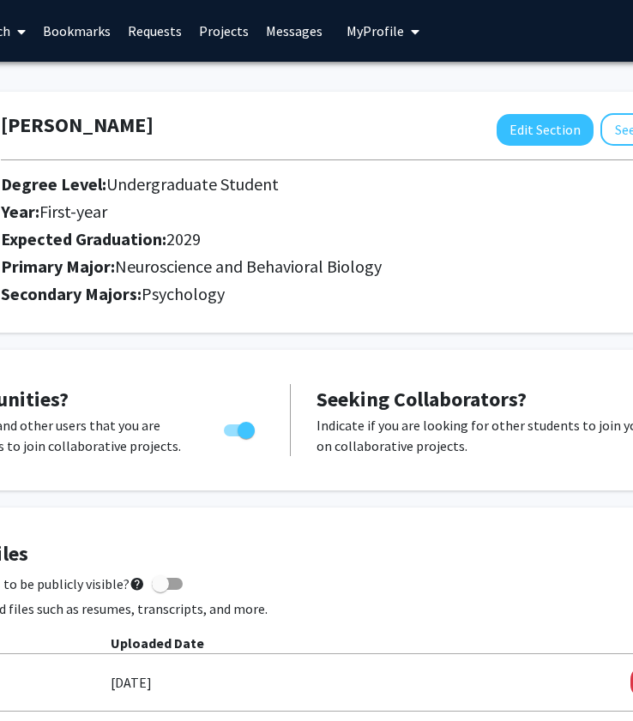
scroll to position [0, 314]
